Goal: Information Seeking & Learning: Learn about a topic

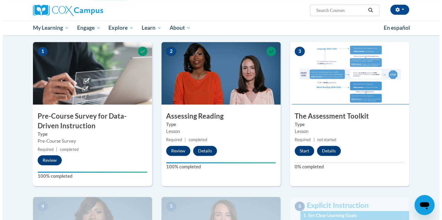
scroll to position [102, 0]
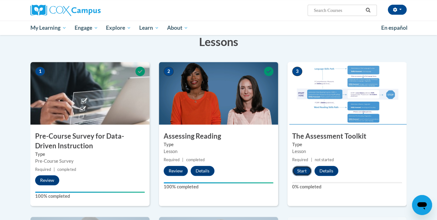
click at [297, 170] on button "Start" at bounding box center [301, 171] width 19 height 10
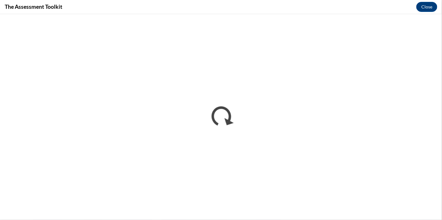
scroll to position [0, 0]
